Goal: Information Seeking & Learning: Learn about a topic

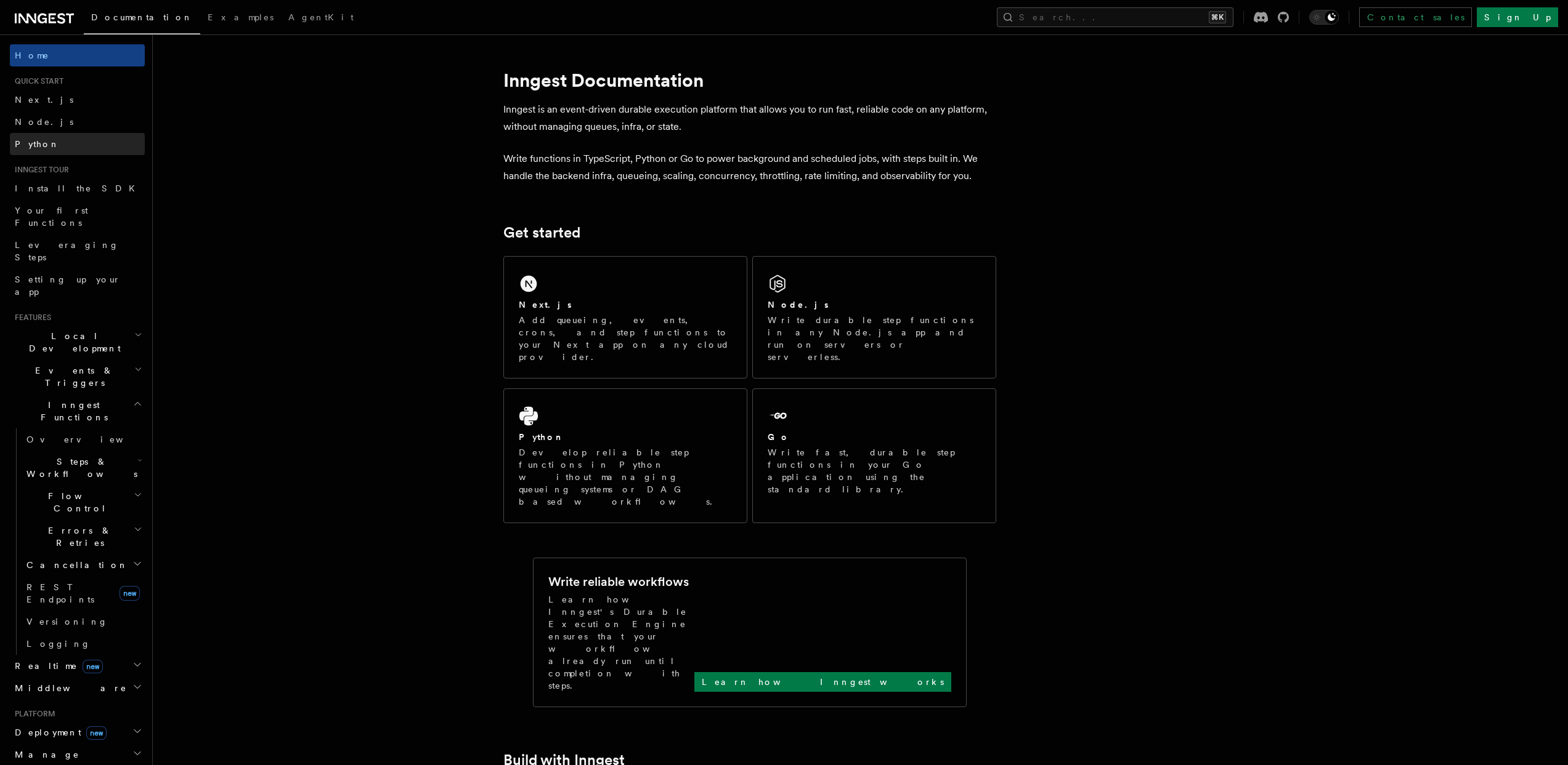
click at [40, 143] on span "Python" at bounding box center [37, 144] width 45 height 10
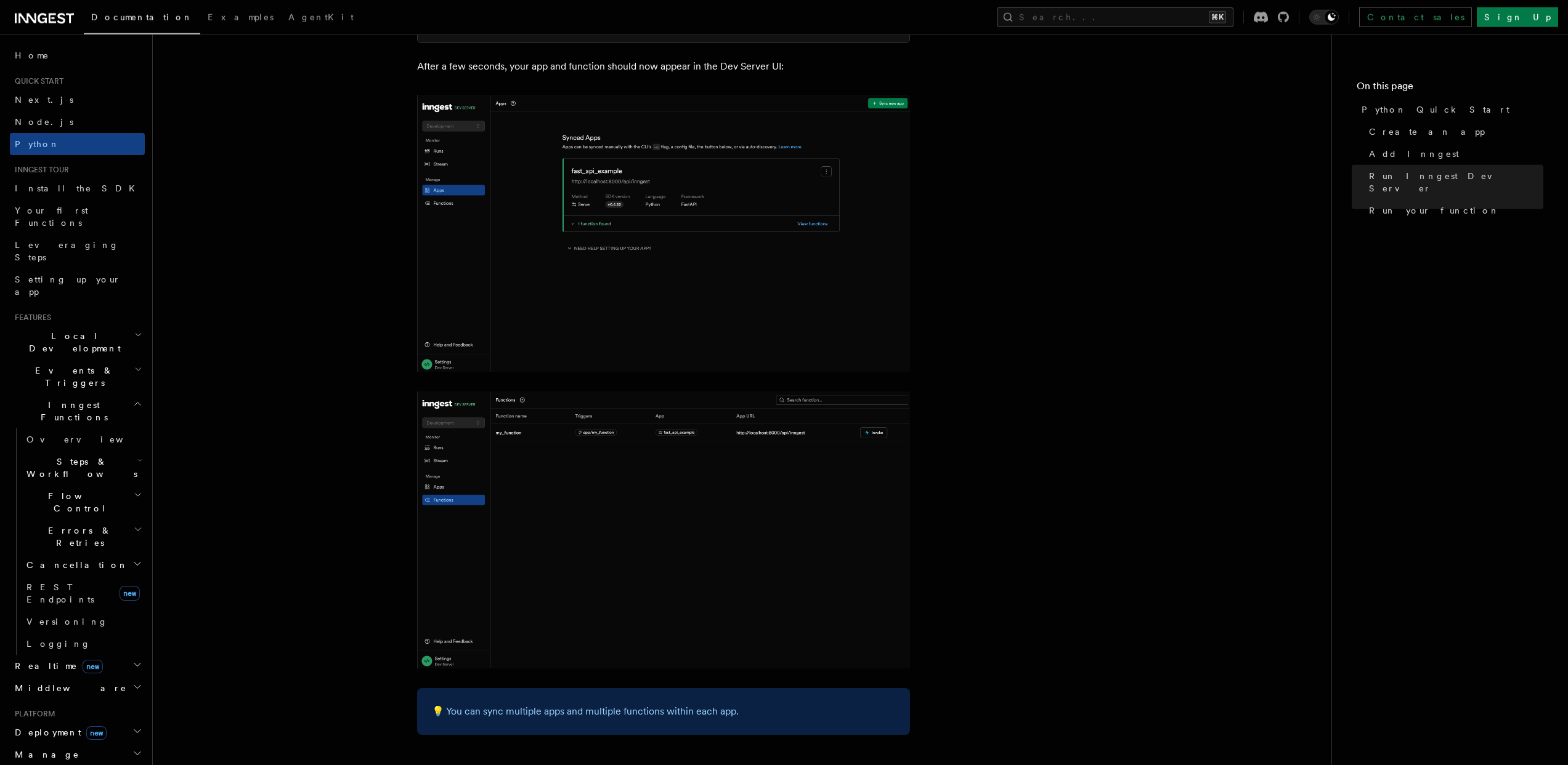
scroll to position [1699, 0]
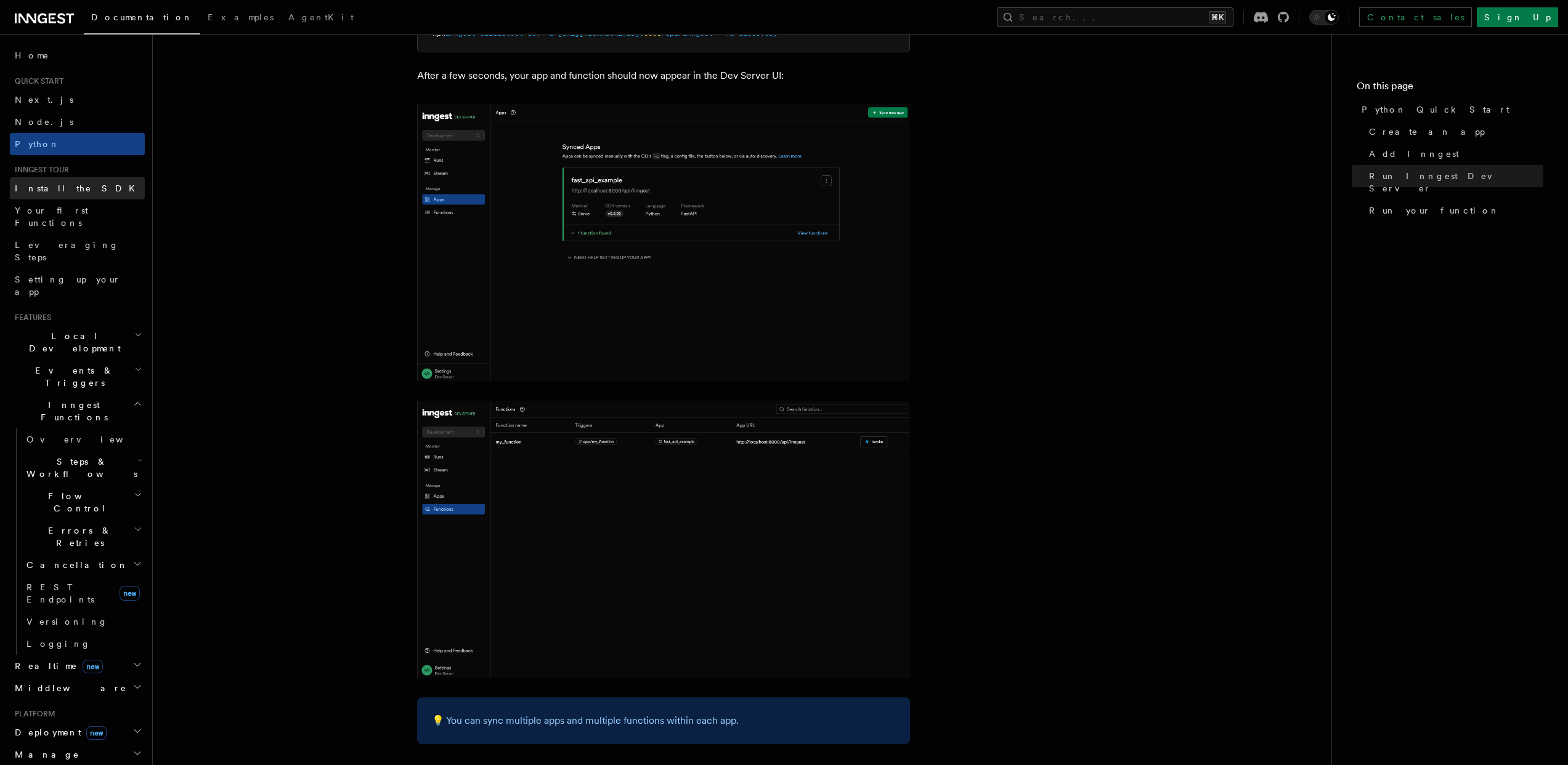
click at [66, 195] on link "Install the SDK" at bounding box center [77, 188] width 135 height 22
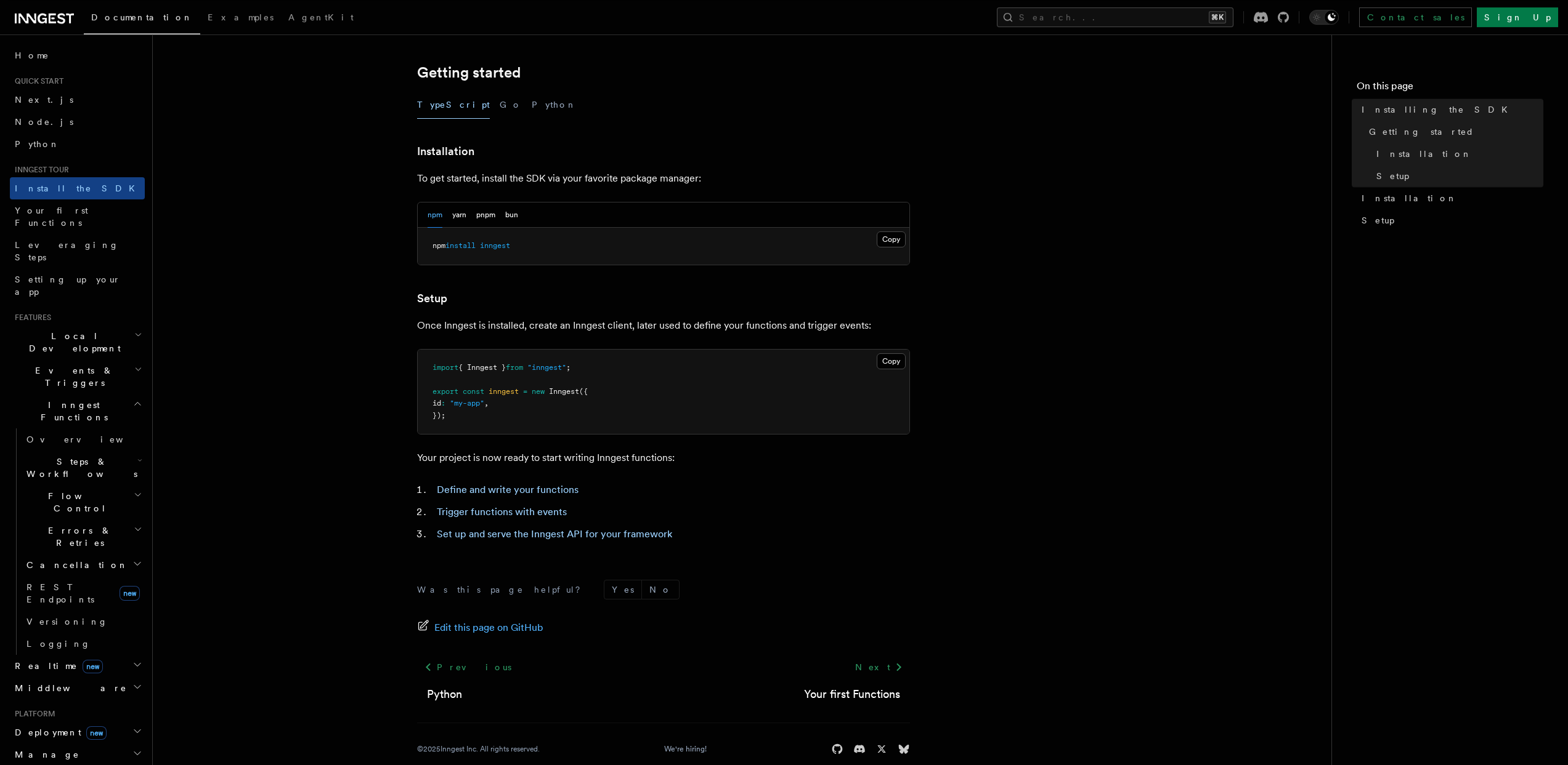
scroll to position [257, 0]
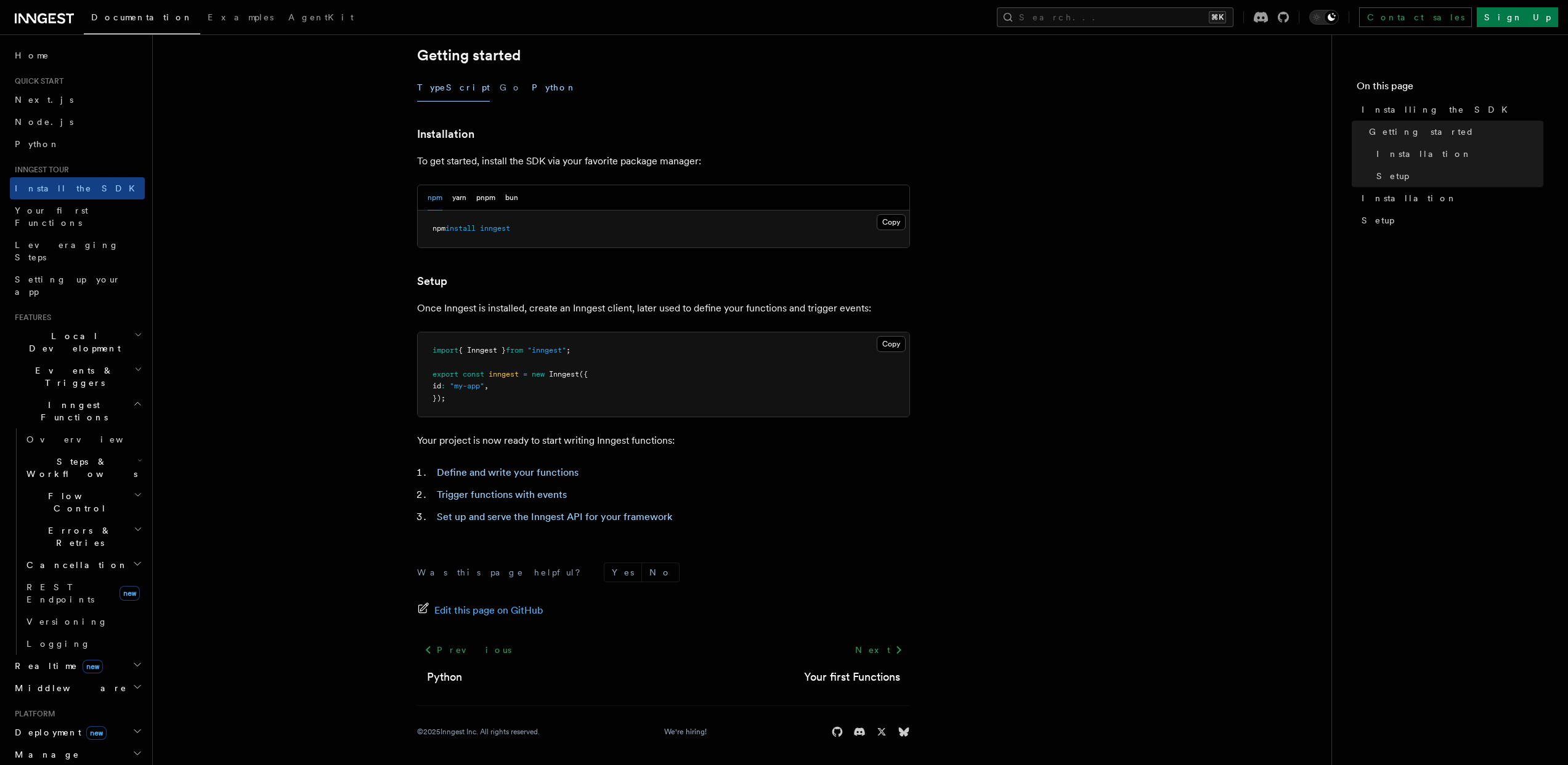
click at [532, 85] on button "Python" at bounding box center [554, 87] width 45 height 28
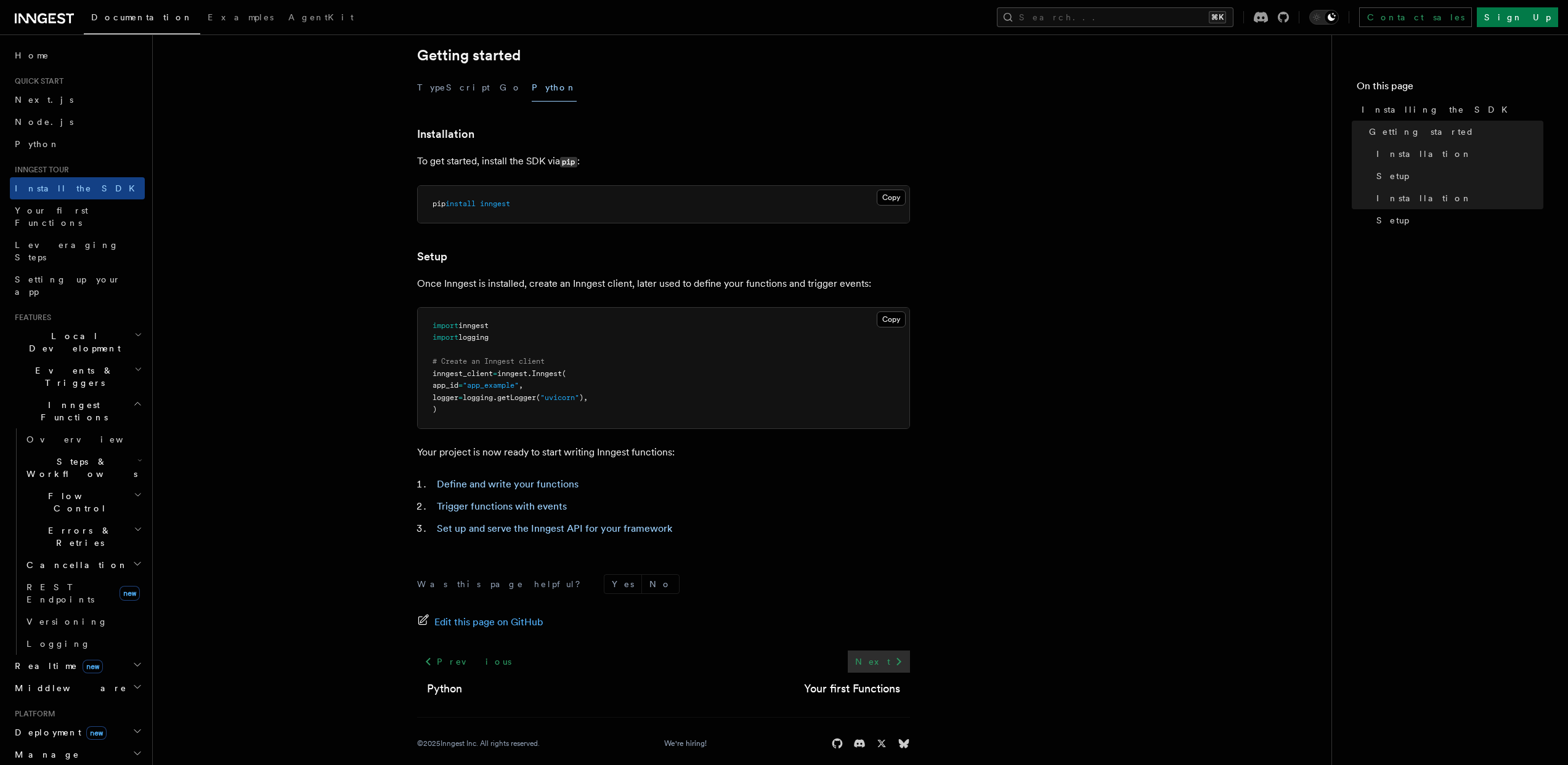
click at [874, 663] on link "Next" at bounding box center [879, 661] width 62 height 22
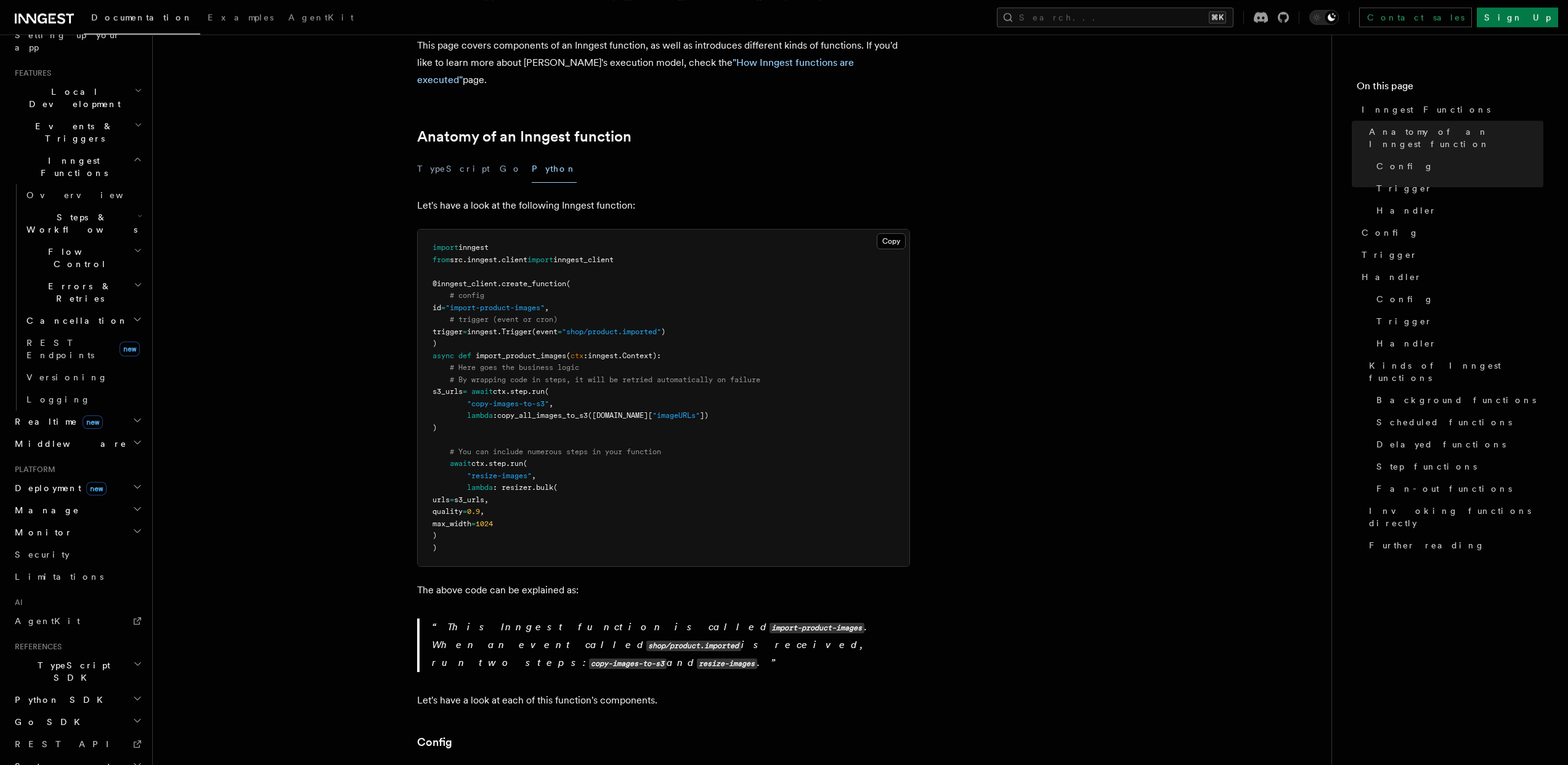
scroll to position [99, 0]
